Goal: Task Accomplishment & Management: Use online tool/utility

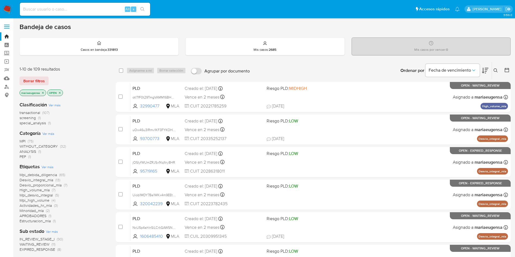
click at [7, 8] on img at bounding box center [7, 9] width 9 height 9
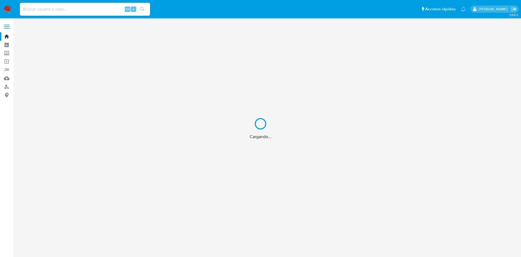
click at [88, 10] on div "Cargando..." at bounding box center [260, 128] width 521 height 257
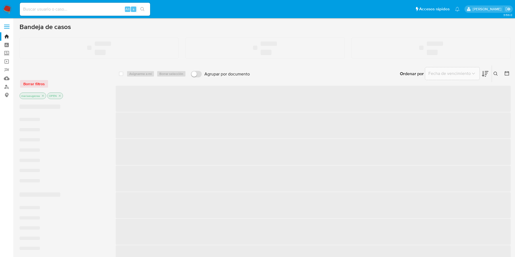
click at [88, 10] on input at bounding box center [85, 9] width 130 height 7
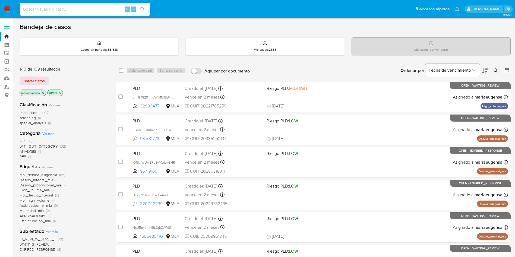
paste input "bjfaSnnQzZ23BrKQbdccqK4s"
type input "bjfaSnnQzZ23BrKQbdccqK4s"
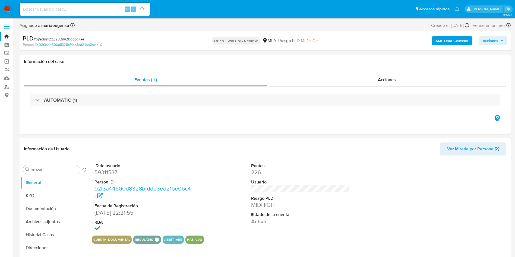
select select "10"
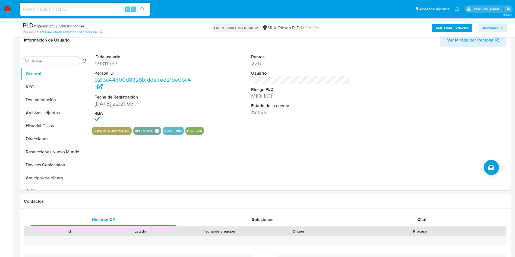
scroll to position [122, 0]
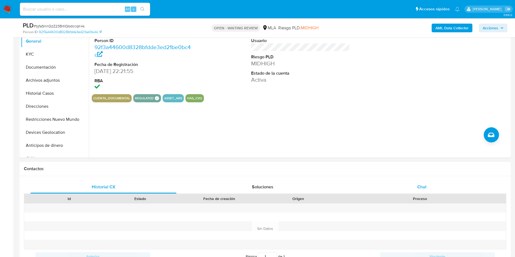
click at [421, 188] on span "Chat" at bounding box center [421, 187] width 9 height 6
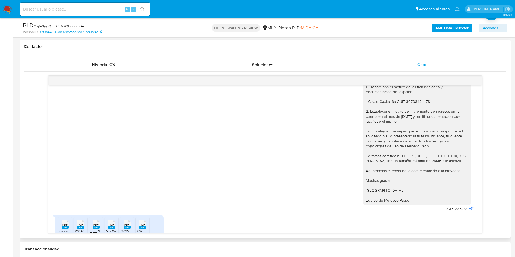
scroll to position [452, 0]
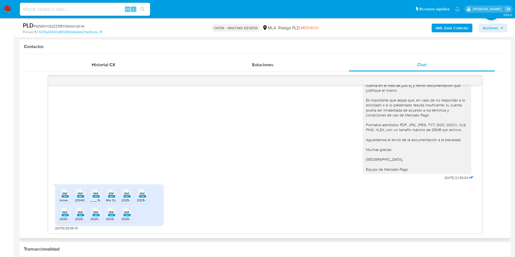
click at [68, 198] on rect at bounding box center [65, 196] width 7 height 2
click at [64, 212] on span "PDF" at bounding box center [64, 213] width 5 height 4
click at [78, 196] on rect at bounding box center [80, 196] width 7 height 2
click at [80, 213] on span "PDF" at bounding box center [80, 213] width 5 height 4
click at [94, 194] on span "PDF" at bounding box center [95, 194] width 5 height 4
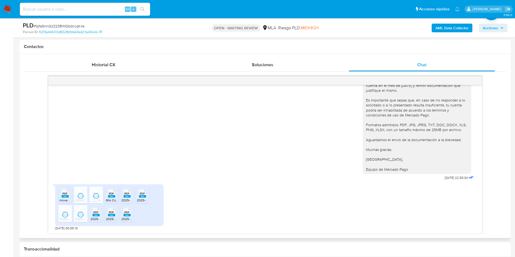
drag, startPoint x: 100, startPoint y: 218, endPoint x: 110, endPoint y: 190, distance: 30.1
click at [100, 218] on span "2025-03-27_00720055007003661435.pdf" at bounding box center [120, 219] width 61 height 5
click at [111, 189] on icon "PDF" at bounding box center [111, 193] width 7 height 9
click at [107, 209] on div "PDF PDF" at bounding box center [111, 211] width 11 height 11
click at [130, 200] on span "2025-02-27_00720055007003661435.pdf" at bounding box center [151, 200] width 61 height 5
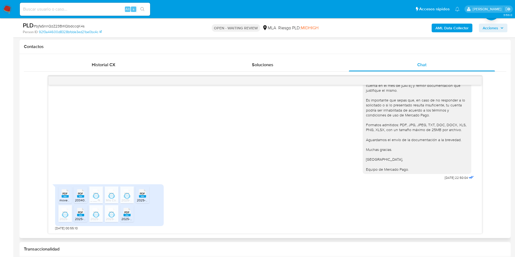
click at [126, 212] on span "PDF" at bounding box center [126, 213] width 5 height 4
drag, startPoint x: 139, startPoint y: 194, endPoint x: 182, endPoint y: 211, distance: 45.8
click at [139, 194] on icon at bounding box center [142, 193] width 7 height 8
